Goal: Information Seeking & Learning: Find specific fact

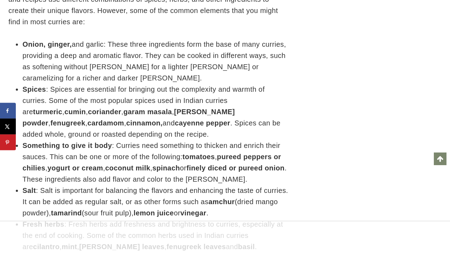
scroll to position [23705, 0]
